Goal: Transaction & Acquisition: Purchase product/service

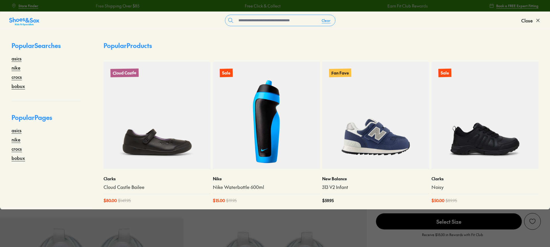
select select "*"
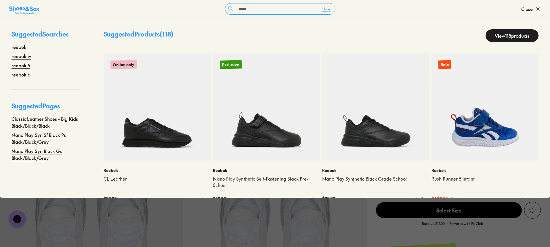
type input "******"
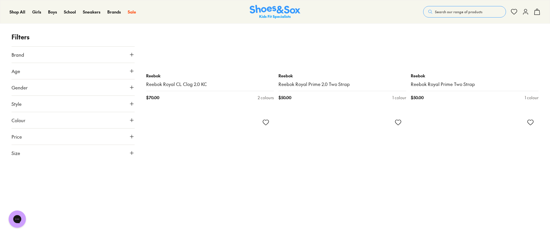
scroll to position [2502, 0]
